Goal: Task Accomplishment & Management: Use online tool/utility

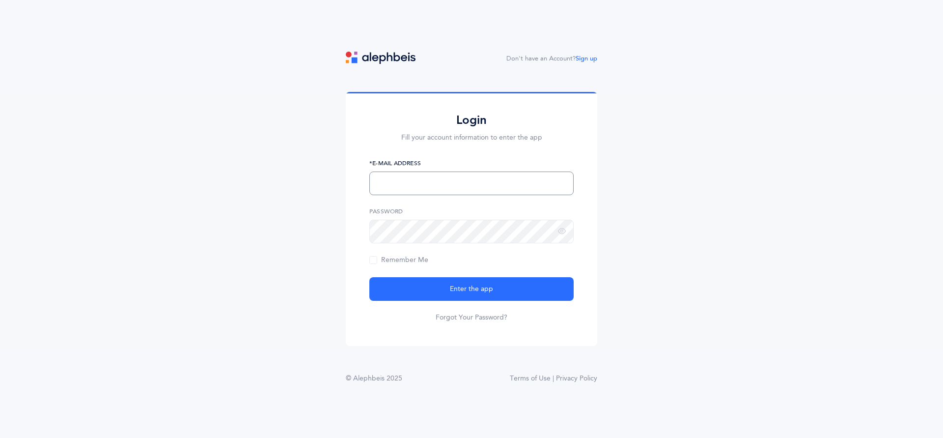
click at [456, 195] on input "text" at bounding box center [471, 183] width 204 height 24
type input "[EMAIL_ADDRESS][DOMAIN_NAME]"
click at [391, 195] on input "[EMAIL_ADDRESS][DOMAIN_NAME]" at bounding box center [471, 183] width 204 height 24
click at [393, 195] on input "[EMAIL_ADDRESS][DOMAIN_NAME]" at bounding box center [471, 183] width 204 height 24
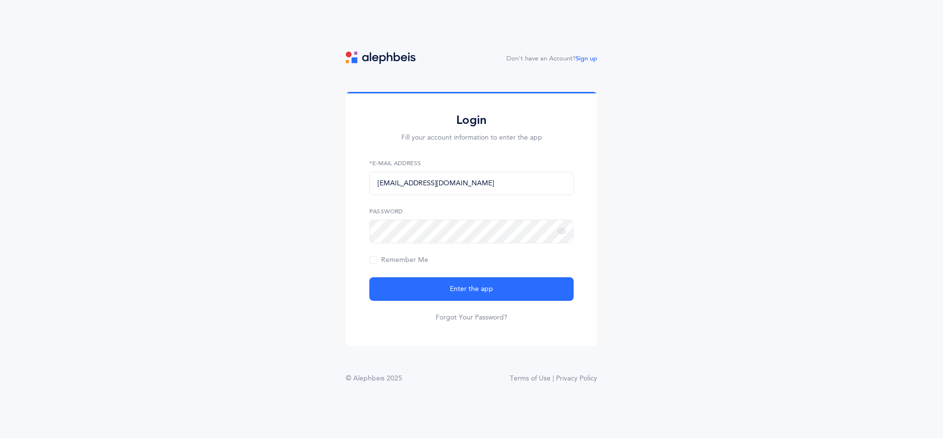
click at [420, 264] on span "Remember Me" at bounding box center [398, 260] width 59 height 8
click at [0, 0] on input "Remember Me" at bounding box center [0, 0] width 0 height 0
click at [470, 294] on span "Enter the app" at bounding box center [471, 289] width 43 height 10
